Goal: Information Seeking & Learning: Learn about a topic

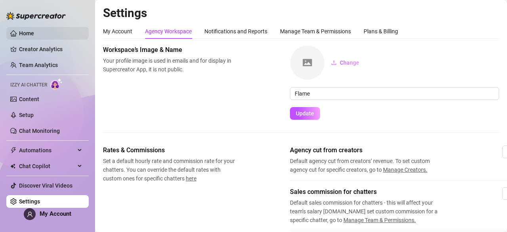
click at [34, 30] on link "Home" at bounding box center [26, 33] width 15 height 6
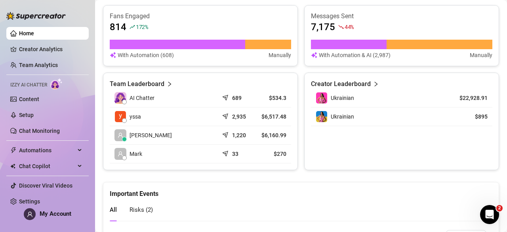
scroll to position [333, 0]
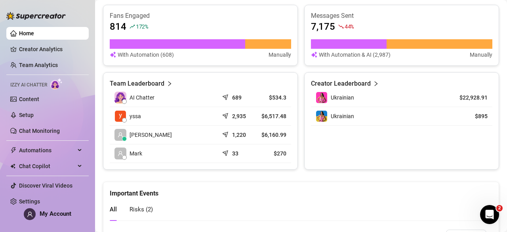
click at [202, 142] on td "[PERSON_NAME]" at bounding box center [164, 135] width 109 height 19
drag, startPoint x: 202, startPoint y: 142, endPoint x: 205, endPoint y: 133, distance: 9.4
click at [205, 133] on td "[PERSON_NAME]" at bounding box center [164, 135] width 109 height 19
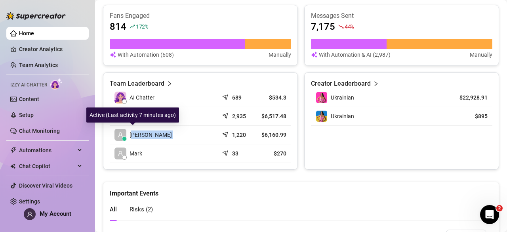
drag, startPoint x: 230, startPoint y: 136, endPoint x: 132, endPoint y: 136, distance: 97.1
click at [132, 136] on tr "[PERSON_NAME] 1,220 $6,160.99" at bounding box center [201, 135] width 182 height 19
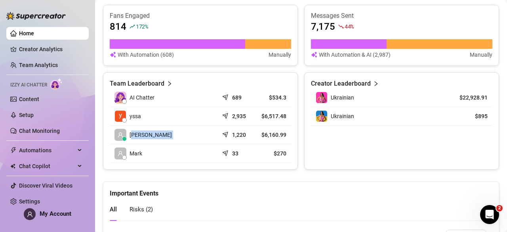
click at [166, 138] on td "[PERSON_NAME]" at bounding box center [164, 135] width 109 height 19
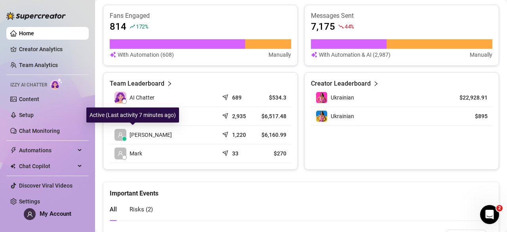
click at [140, 134] on span "[PERSON_NAME]" at bounding box center [151, 134] width 42 height 9
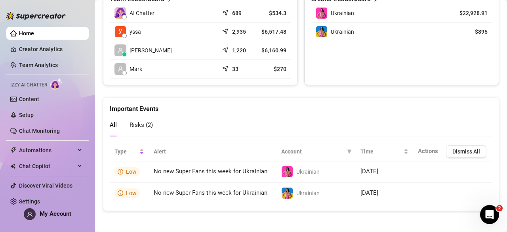
scroll to position [413, 0]
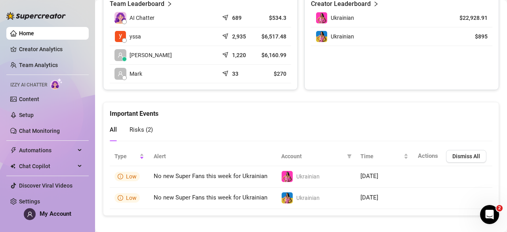
click at [143, 136] on div "Risks ( 2 )" at bounding box center [141, 130] width 23 height 23
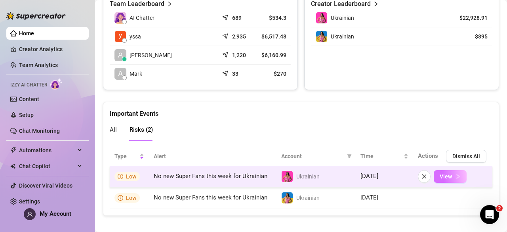
click at [441, 176] on span "View" at bounding box center [446, 176] width 12 height 6
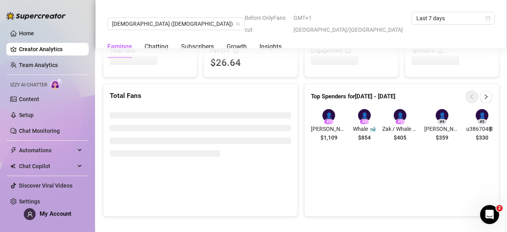
scroll to position [503, 0]
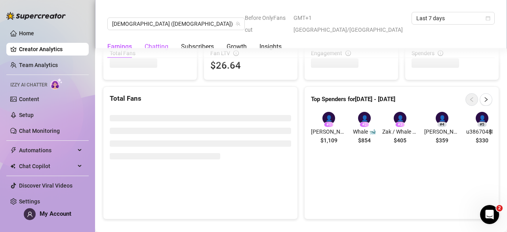
click at [155, 42] on div "Chatting" at bounding box center [157, 47] width 24 height 10
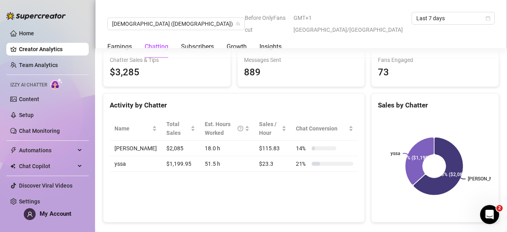
scroll to position [274, 0]
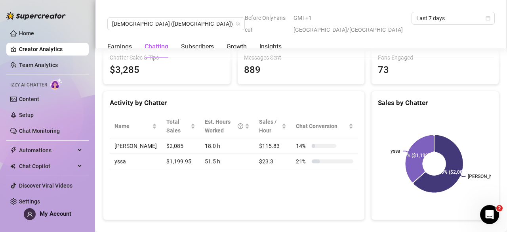
drag, startPoint x: 300, startPoint y: 176, endPoint x: 300, endPoint y: 183, distance: 6.3
click at [300, 183] on div "Activity by Chatter Name Total Sales Est. Hours Worked Sales / Hour Chat Conver…" at bounding box center [234, 155] width 262 height 129
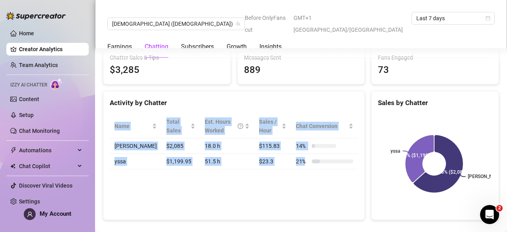
drag, startPoint x: 318, startPoint y: 160, endPoint x: 295, endPoint y: 193, distance: 40.8
click at [295, 193] on div "Activity by Chatter Name Total Sales Est. Hours Worked Sales / Hour Chat Conver…" at bounding box center [234, 155] width 262 height 129
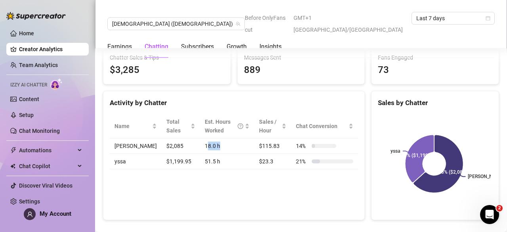
drag, startPoint x: 188, startPoint y: 145, endPoint x: 210, endPoint y: 143, distance: 22.3
click at [210, 143] on td "18.0 h" at bounding box center [227, 145] width 54 height 15
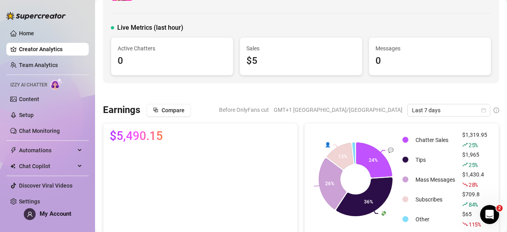
scroll to position [79, 0]
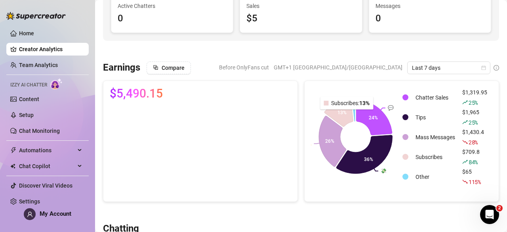
drag, startPoint x: 351, startPoint y: 111, endPoint x: 348, endPoint y: 114, distance: 4.2
click at [348, 114] on g at bounding box center [356, 135] width 74 height 76
click at [335, 178] on rect at bounding box center [356, 136] width 90 height 99
click at [266, 136] on canvas at bounding box center [199, 150] width 179 height 89
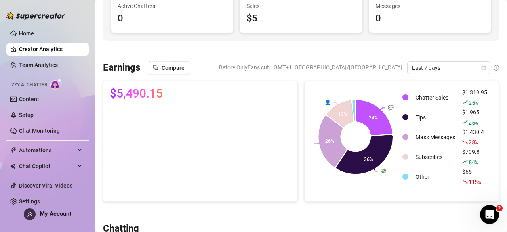
click at [266, 136] on canvas at bounding box center [199, 150] width 179 height 89
drag, startPoint x: 207, startPoint y: 160, endPoint x: 166, endPoint y: 169, distance: 42.2
click at [166, 169] on canvas at bounding box center [199, 150] width 179 height 89
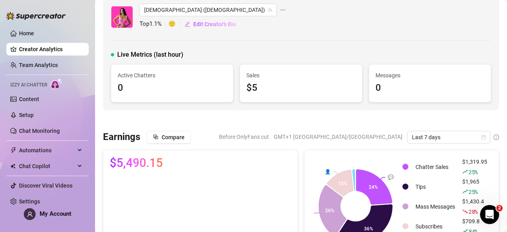
scroll to position [0, 0]
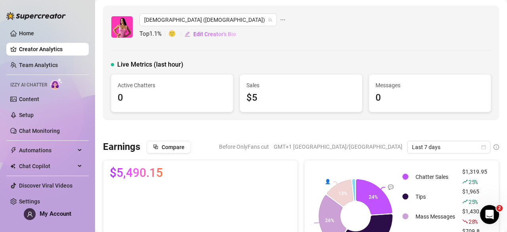
click at [280, 19] on icon "ellipsis" at bounding box center [283, 20] width 6 height 6
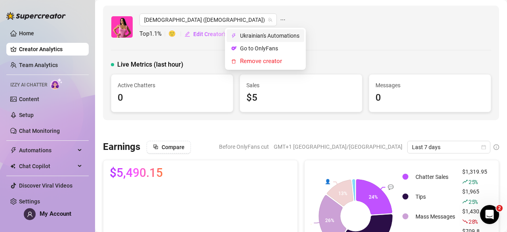
click at [243, 34] on span "Ukrainian's Automations" at bounding box center [269, 35] width 59 height 9
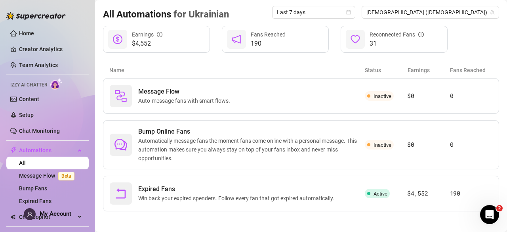
scroll to position [79, 0]
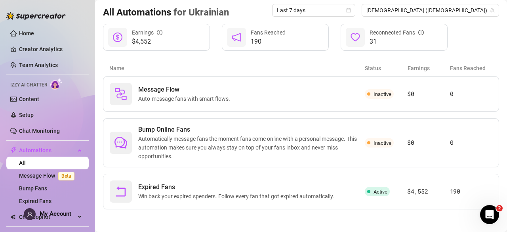
click at [490, 211] on icon "Open Intercom Messenger" at bounding box center [490, 214] width 13 height 13
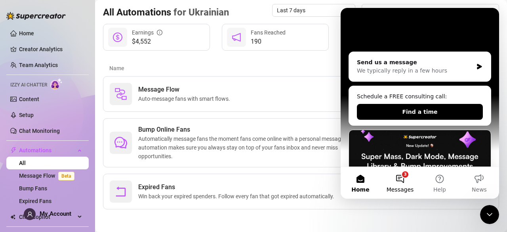
scroll to position [136, 0]
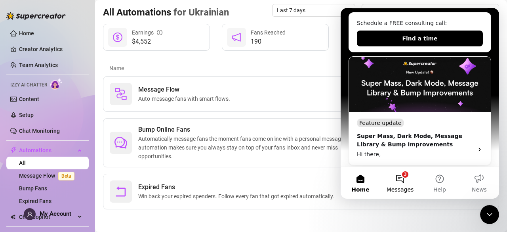
click at [405, 180] on button "3 Messages" at bounding box center [401, 183] width 40 height 32
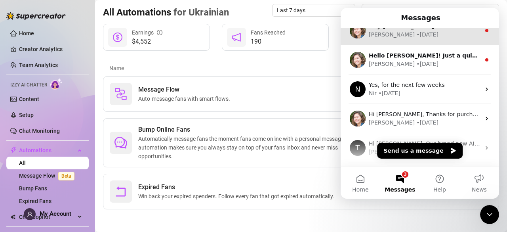
scroll to position [71, 0]
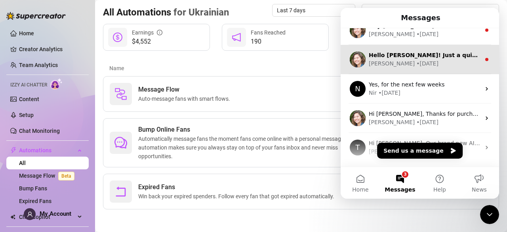
click at [422, 62] on div "[PERSON_NAME] • [DATE]" at bounding box center [425, 63] width 112 height 8
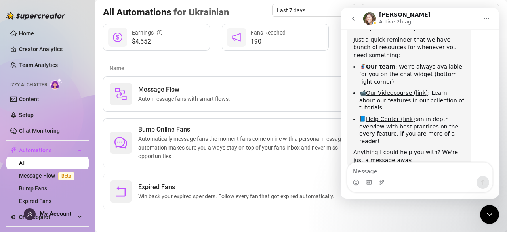
scroll to position [0, 0]
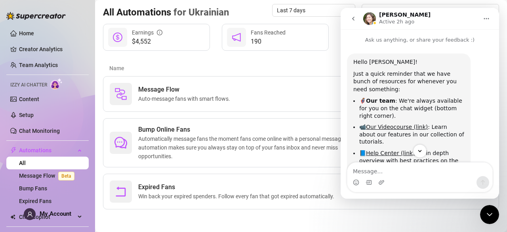
click at [358, 18] on button "go back" at bounding box center [353, 18] width 15 height 15
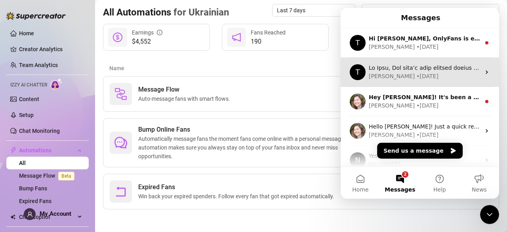
click at [411, 84] on div "T [PERSON_NAME] • [DATE]" at bounding box center [420, 71] width 159 height 29
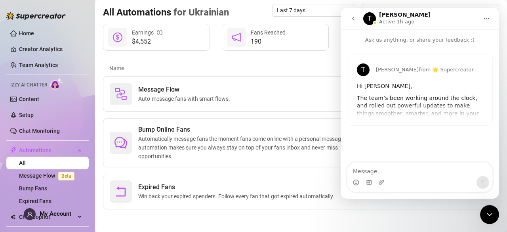
click at [357, 21] on button "go back" at bounding box center [353, 18] width 15 height 15
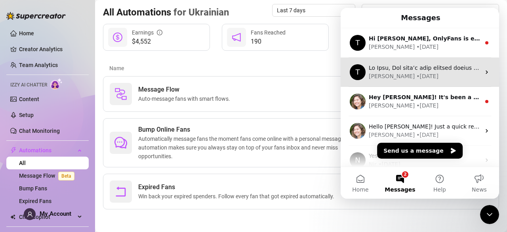
click at [427, 79] on div "[PERSON_NAME] • [DATE]" at bounding box center [425, 76] width 112 height 8
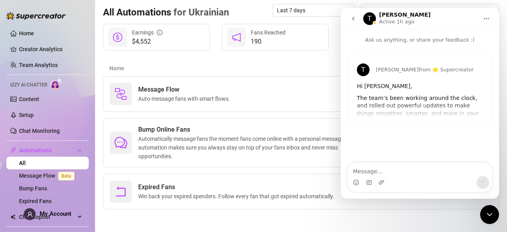
click at [407, 85] on div "Hi [PERSON_NAME]," at bounding box center [420, 86] width 126 height 8
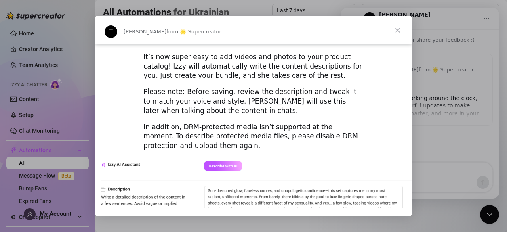
scroll to position [1149, 0]
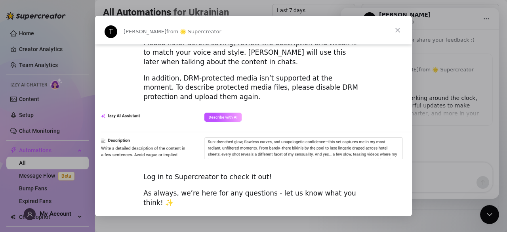
click at [396, 33] on span "Close" at bounding box center [398, 30] width 29 height 29
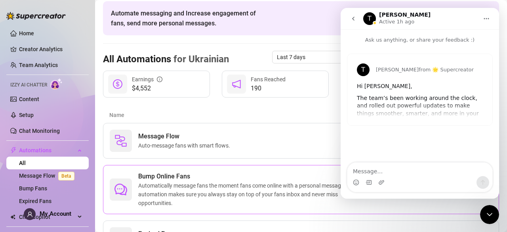
scroll to position [30, 0]
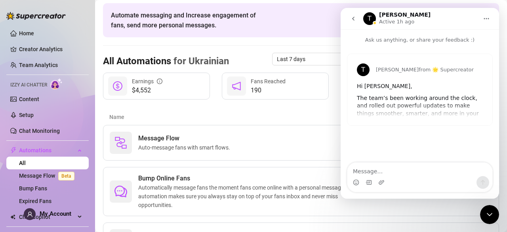
click at [356, 22] on button "go back" at bounding box center [353, 18] width 15 height 15
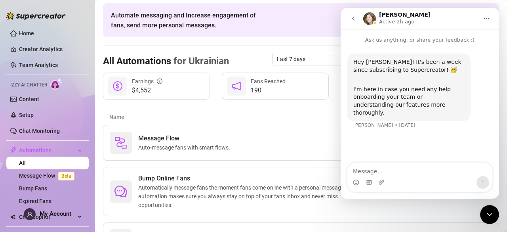
click at [354, 24] on button "go back" at bounding box center [353, 18] width 15 height 15
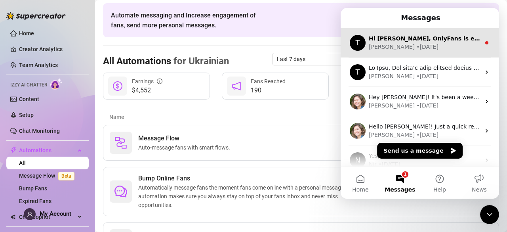
click at [406, 52] on div "T Hi [PERSON_NAME], OnlyFans is experiencing a global messaging issue (both Pri…" at bounding box center [420, 42] width 159 height 29
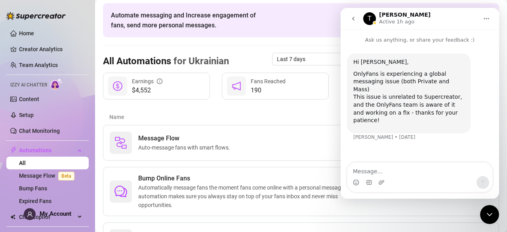
click at [357, 28] on nav "T [PERSON_NAME] Active 1h ago" at bounding box center [420, 18] width 159 height 21
click at [354, 23] on button "go back" at bounding box center [353, 18] width 15 height 15
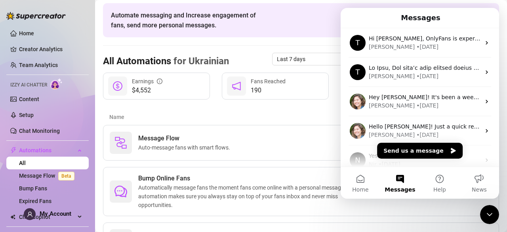
click at [354, 23] on div "Messages" at bounding box center [420, 17] width 148 height 13
drag, startPoint x: 332, startPoint y: 25, endPoint x: 322, endPoint y: 18, distance: 12.1
click at [322, 18] on div "Automate messaging and Increase engagement of fans, send more personal messages…" at bounding box center [301, 20] width 396 height 34
click at [322, 19] on div "Automate messaging and Increase engagement of fans, send more personal messages…" at bounding box center [301, 20] width 396 height 34
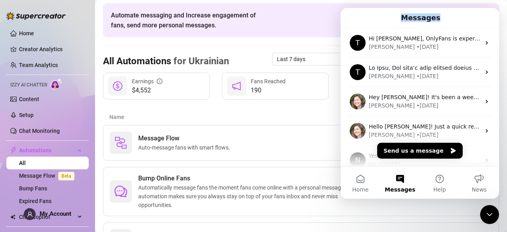
click at [494, 217] on icon "Close Intercom Messenger" at bounding box center [490, 215] width 10 height 10
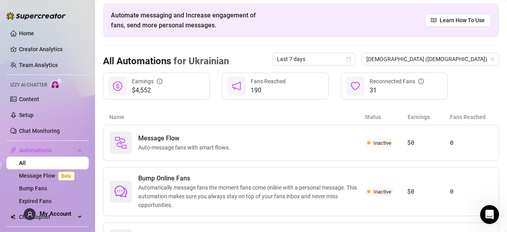
scroll to position [0, 0]
click at [488, 208] on div "Open Intercom Messenger" at bounding box center [490, 214] width 26 height 26
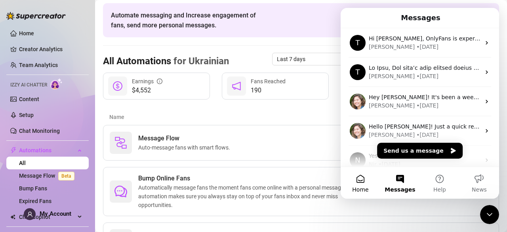
click at [362, 187] on span "Home" at bounding box center [360, 190] width 16 height 6
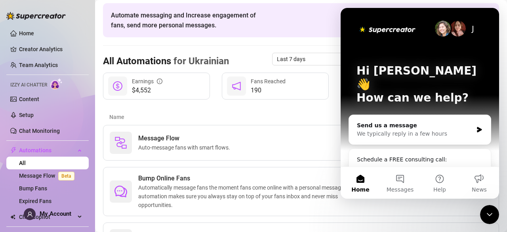
click at [488, 212] on icon "Close Intercom Messenger" at bounding box center [490, 215] width 10 height 10
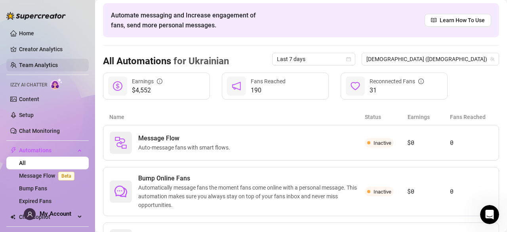
click at [58, 63] on link "Team Analytics" at bounding box center [38, 65] width 39 height 6
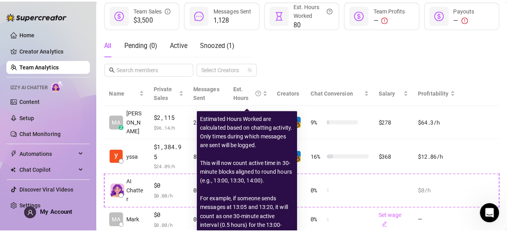
scroll to position [136, 0]
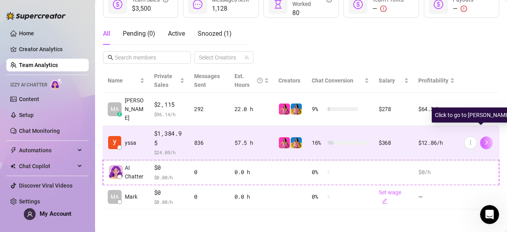
click at [484, 140] on icon "right" at bounding box center [487, 143] width 6 height 6
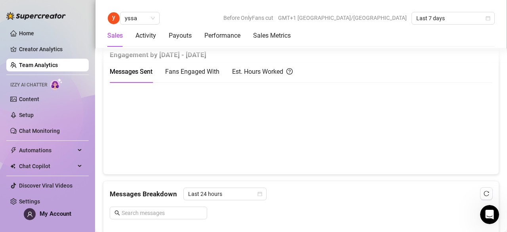
scroll to position [384, 0]
click at [155, 17] on div "yssa" at bounding box center [140, 18] width 40 height 13
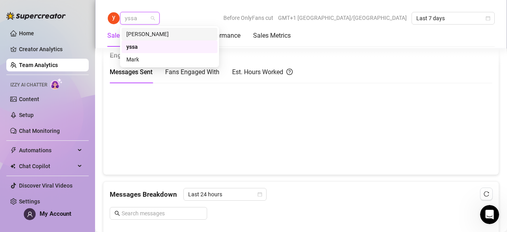
click at [147, 37] on div "[PERSON_NAME]" at bounding box center [169, 34] width 86 height 9
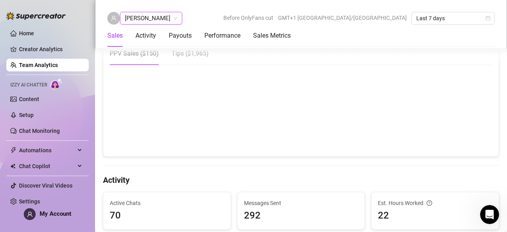
scroll to position [156, 0]
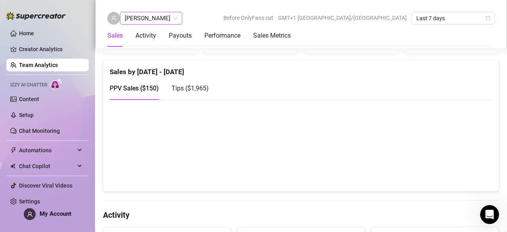
click at [196, 88] on span "Tips ( $1,965 )" at bounding box center [190, 88] width 37 height 8
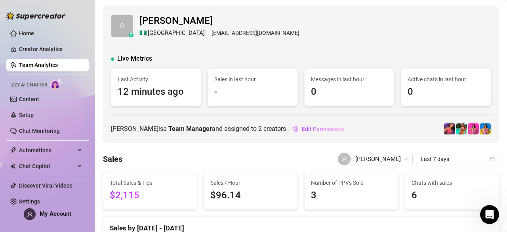
scroll to position [0, 0]
